Goal: Find specific page/section: Find specific page/section

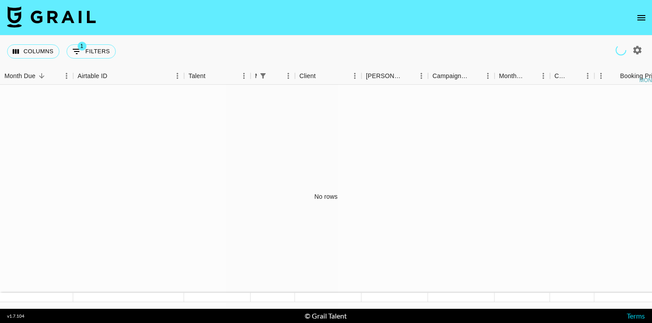
click at [640, 7] on nav at bounding box center [326, 17] width 652 height 35
click at [640, 20] on icon "open drawer" at bounding box center [641, 17] width 11 height 11
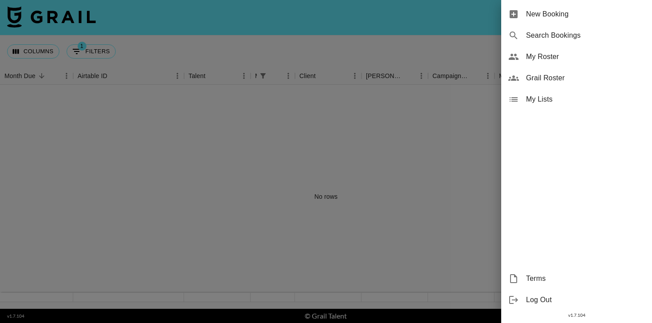
click at [539, 65] on div "My Roster" at bounding box center [576, 56] width 151 height 21
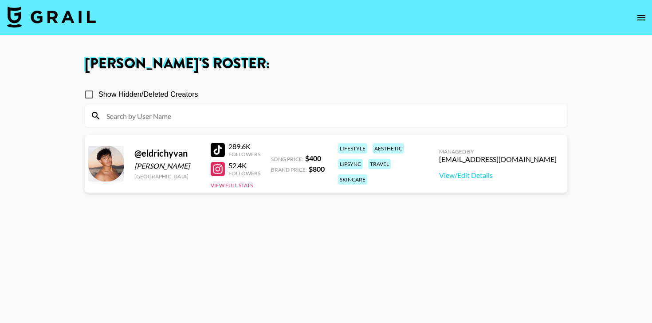
drag, startPoint x: 135, startPoint y: 167, endPoint x: 178, endPoint y: 167, distance: 43.0
click at [178, 167] on div "[PERSON_NAME]" at bounding box center [167, 165] width 66 height 9
copy div "[PERSON_NAME]"
click at [212, 245] on section "Show Hidden/Deleted Creators @ [PERSON_NAME] [GEOGRAPHIC_DATA] 289.6K Followers…" at bounding box center [326, 204] width 483 height 252
click at [214, 166] on div at bounding box center [218, 169] width 14 height 14
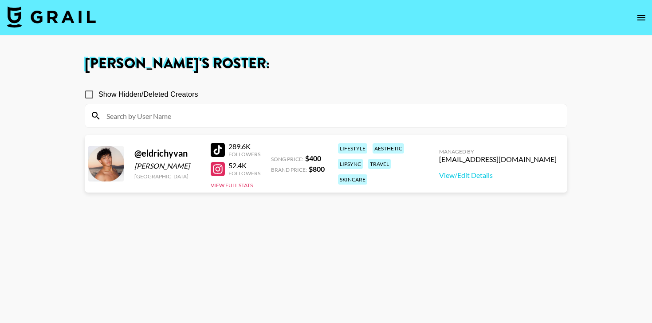
click at [222, 145] on div at bounding box center [218, 150] width 14 height 14
